Goal: Task Accomplishment & Management: Use online tool/utility

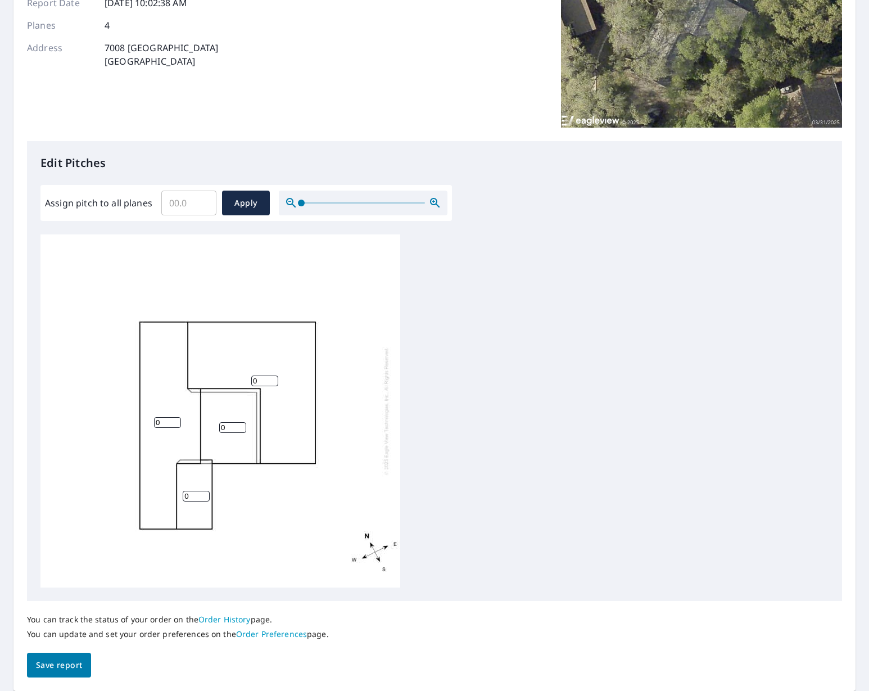
scroll to position [198, 0]
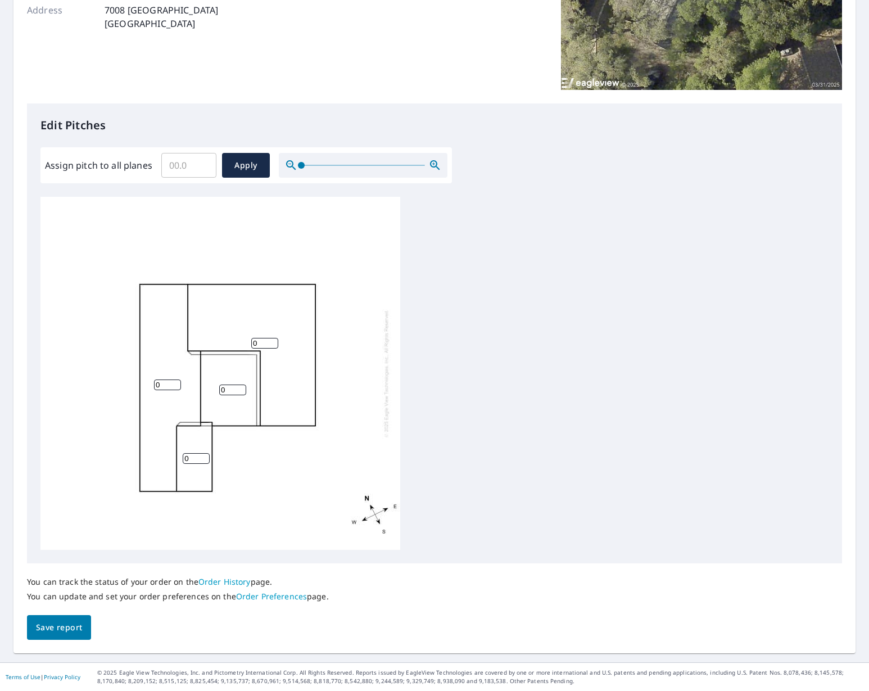
click at [157, 382] on input "0" at bounding box center [167, 384] width 27 height 11
click at [177, 382] on input "1" at bounding box center [167, 384] width 27 height 11
click at [177, 382] on input "2" at bounding box center [167, 384] width 27 height 11
click at [177, 382] on input "3" at bounding box center [167, 384] width 27 height 11
click at [177, 382] on input "4" at bounding box center [167, 384] width 27 height 11
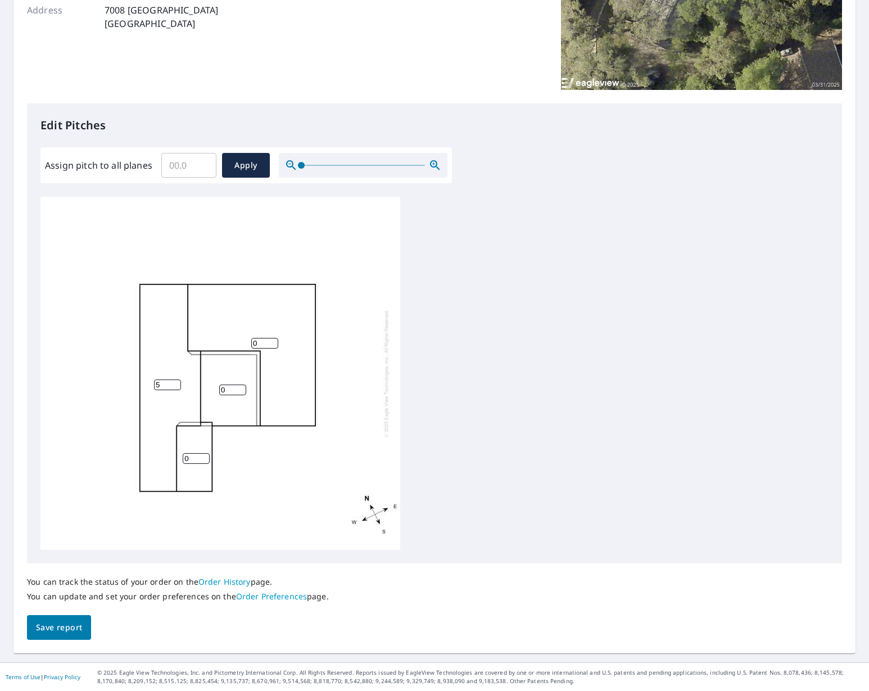
click at [177, 382] on input "5" at bounding box center [167, 384] width 27 height 11
type input "6"
click at [177, 382] on input "6" at bounding box center [167, 384] width 27 height 11
click at [177, 168] on input "Assign pitch to all planes" at bounding box center [188, 165] width 55 height 31
type input "7"
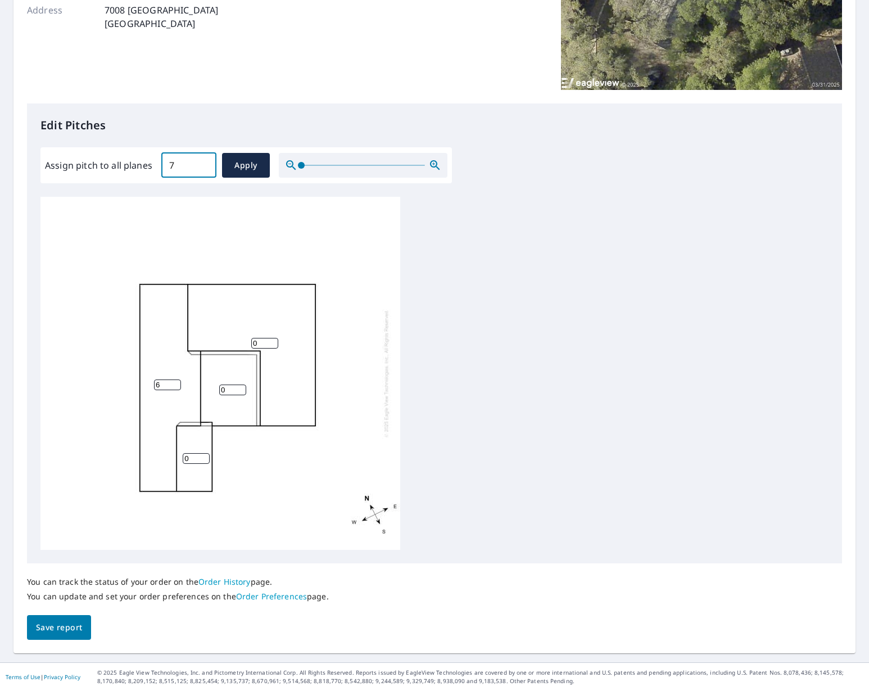
drag, startPoint x: 215, startPoint y: 210, endPoint x: 235, endPoint y: 191, distance: 27.4
click at [215, 210] on div "0 6 0 0" at bounding box center [220, 373] width 360 height 353
click at [246, 171] on span "Apply" at bounding box center [246, 166] width 30 height 14
type input "7"
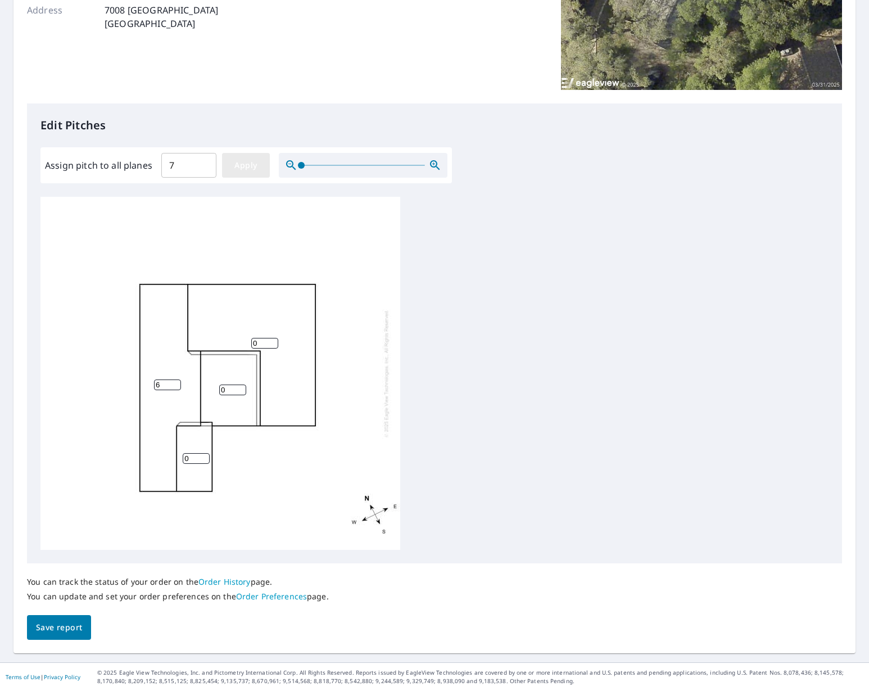
type input "7"
click at [62, 624] on span "Save report" at bounding box center [59, 628] width 46 height 14
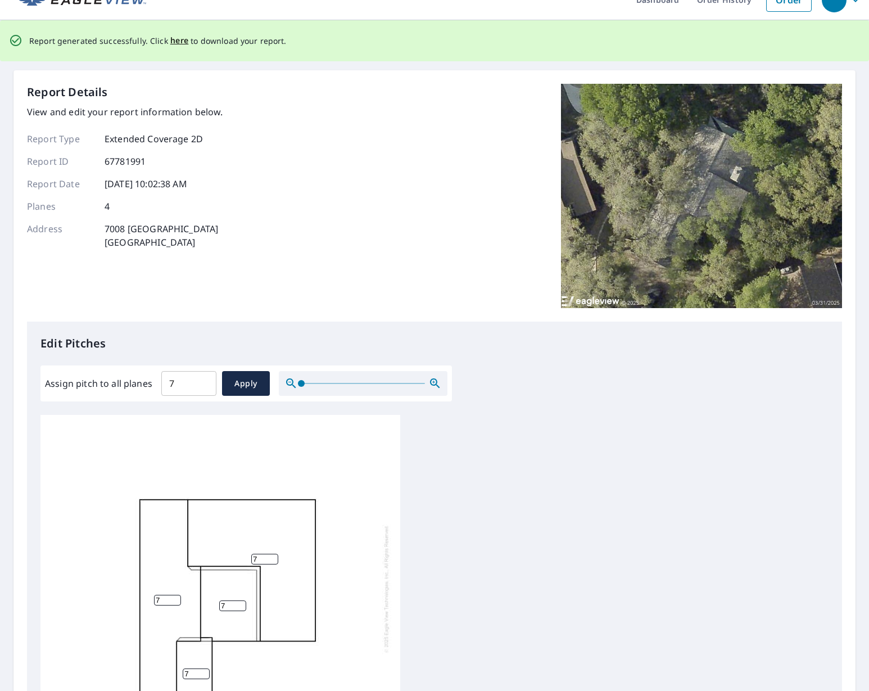
scroll to position [0, 0]
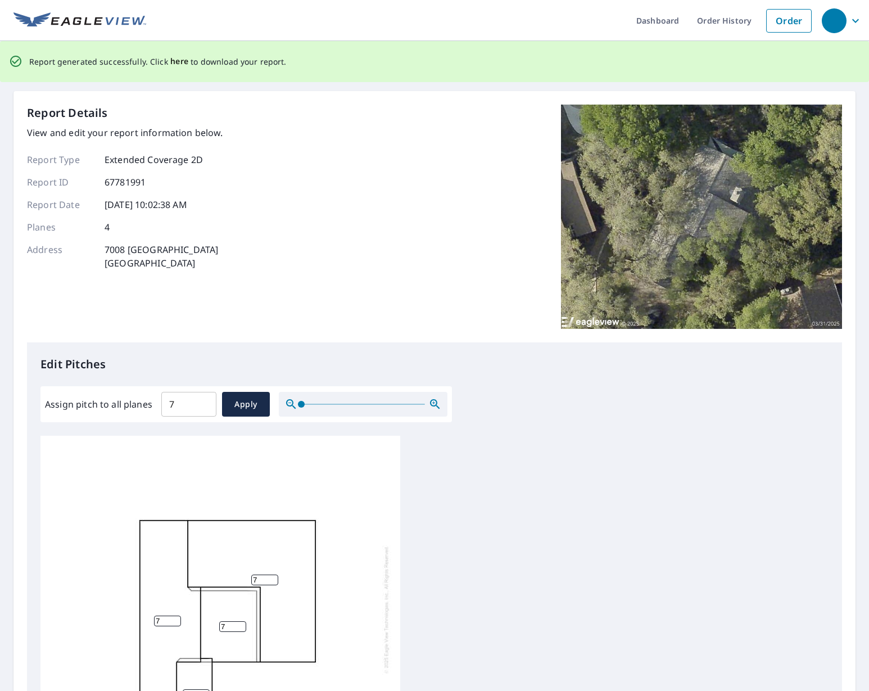
click at [175, 60] on span "here" at bounding box center [179, 62] width 19 height 14
